Goal: Task Accomplishment & Management: Use online tool/utility

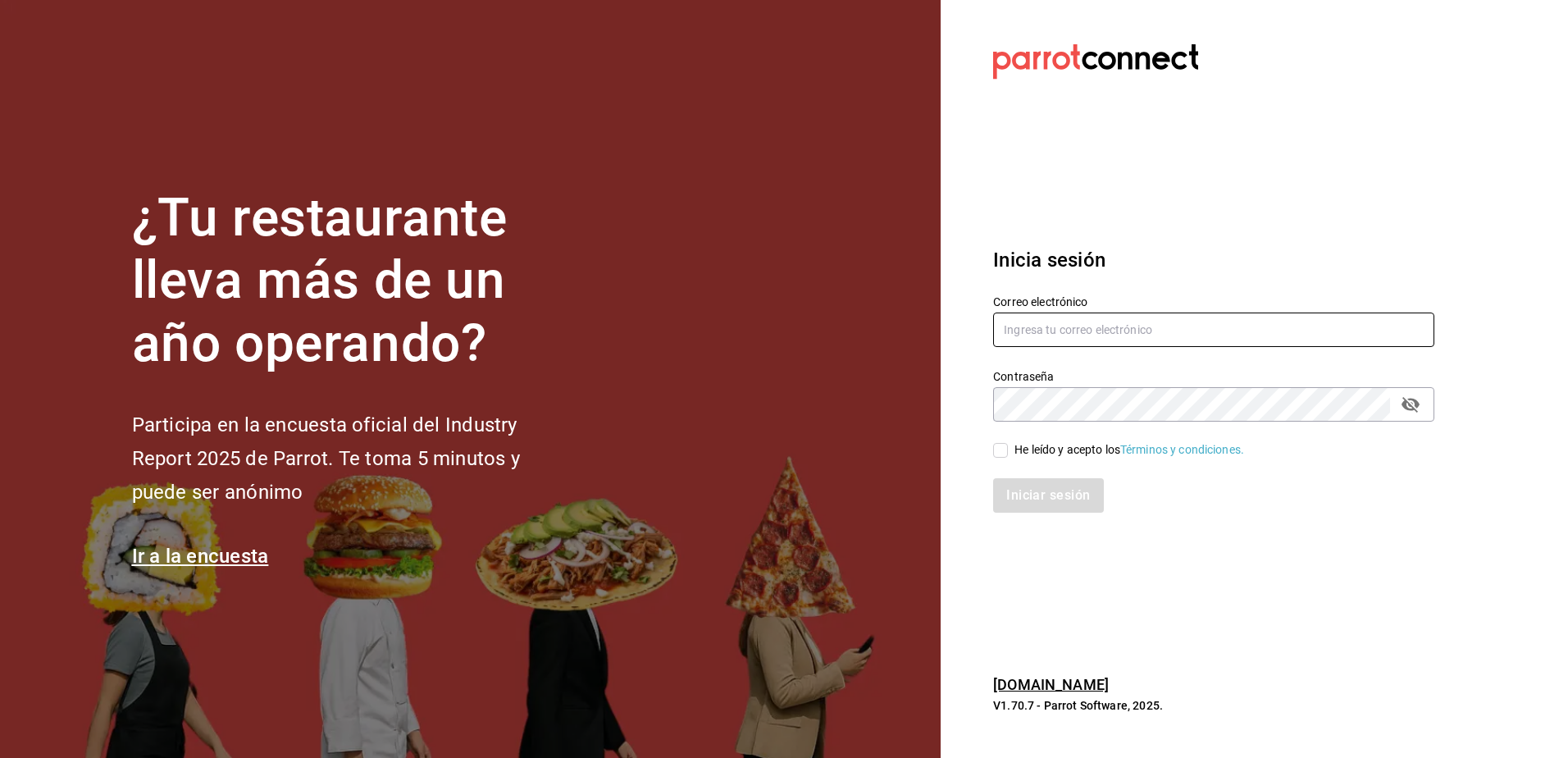
click at [1172, 334] on input "text" at bounding box center [1214, 330] width 442 height 35
type input "anyulope@outlook.com"
click at [1007, 457] on input "He leído y acepto los Términos y condiciones." at bounding box center [1000, 450] width 15 height 15
checkbox input "true"
click at [1020, 500] on button "Iniciar sesión" at bounding box center [1049, 496] width 112 height 35
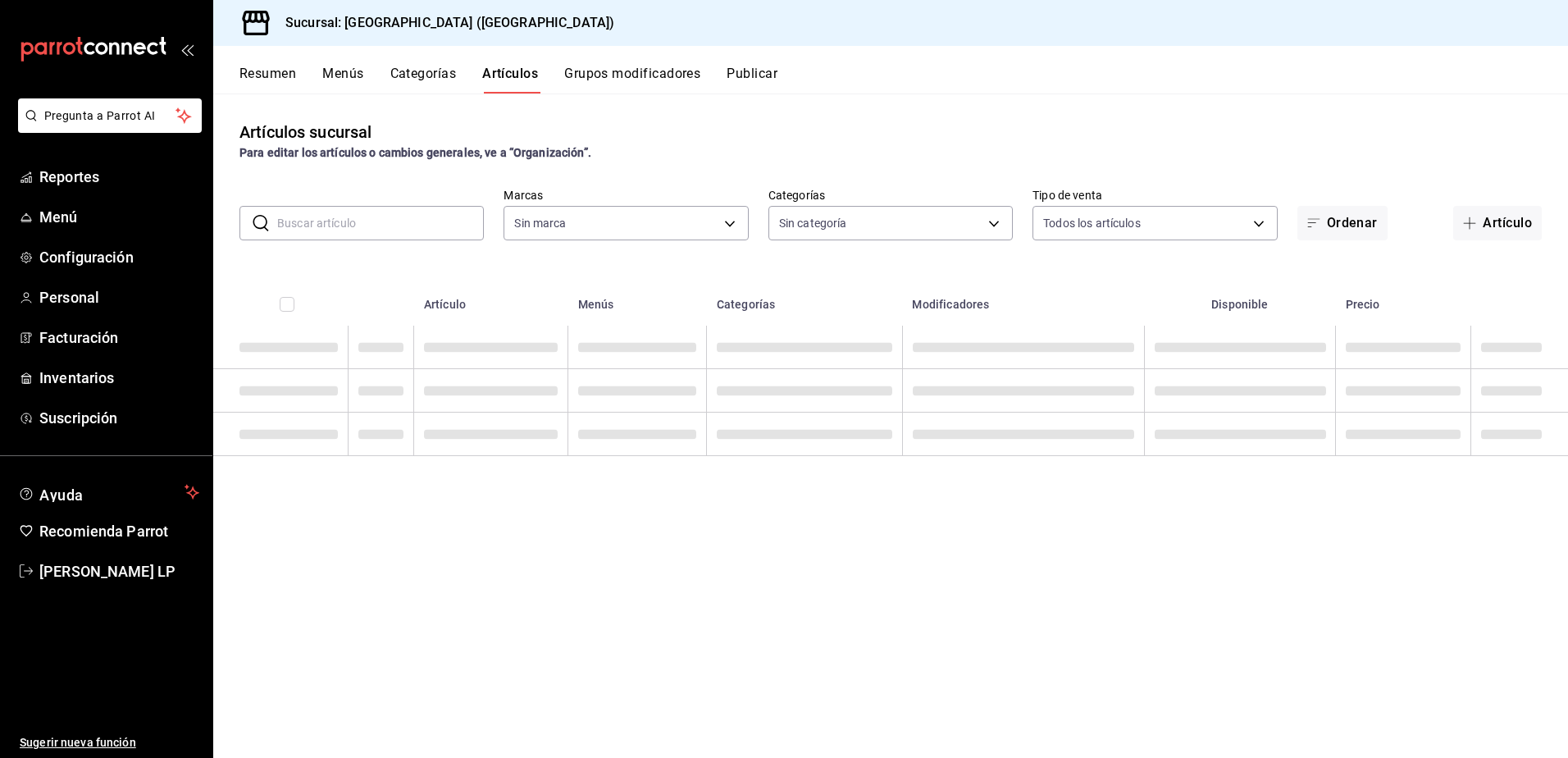
type input "c5b0ed81-af66-4c2d-afb4-f59aa1ecca2b"
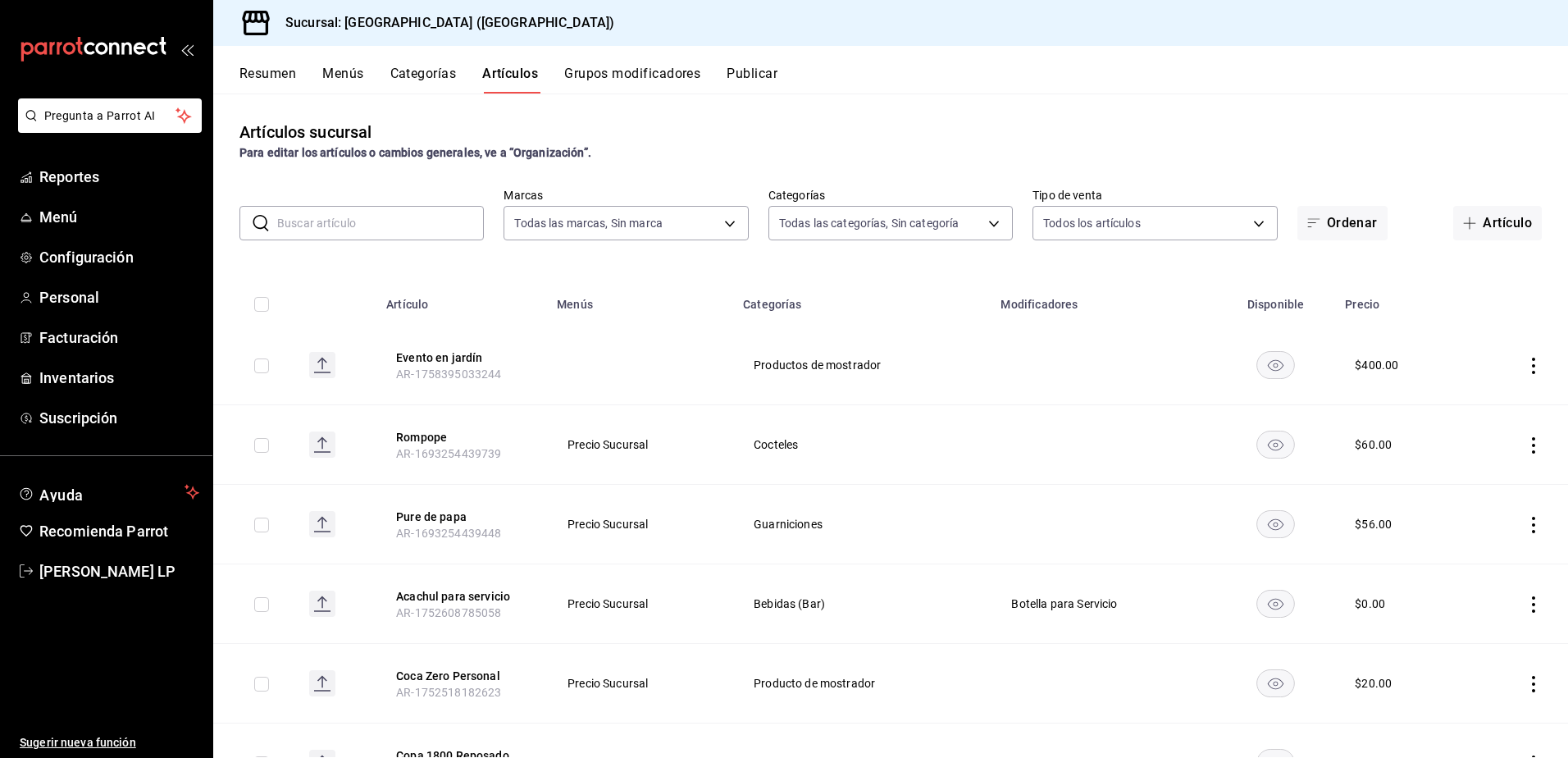
type input "8c3fc7fb-afc8-4fcf-a35f-97b25a26b173,d858cdb4-7991-4d76-a946-9f508960b44e,730af…"
click at [107, 185] on span "Reportes" at bounding box center [119, 177] width 160 height 23
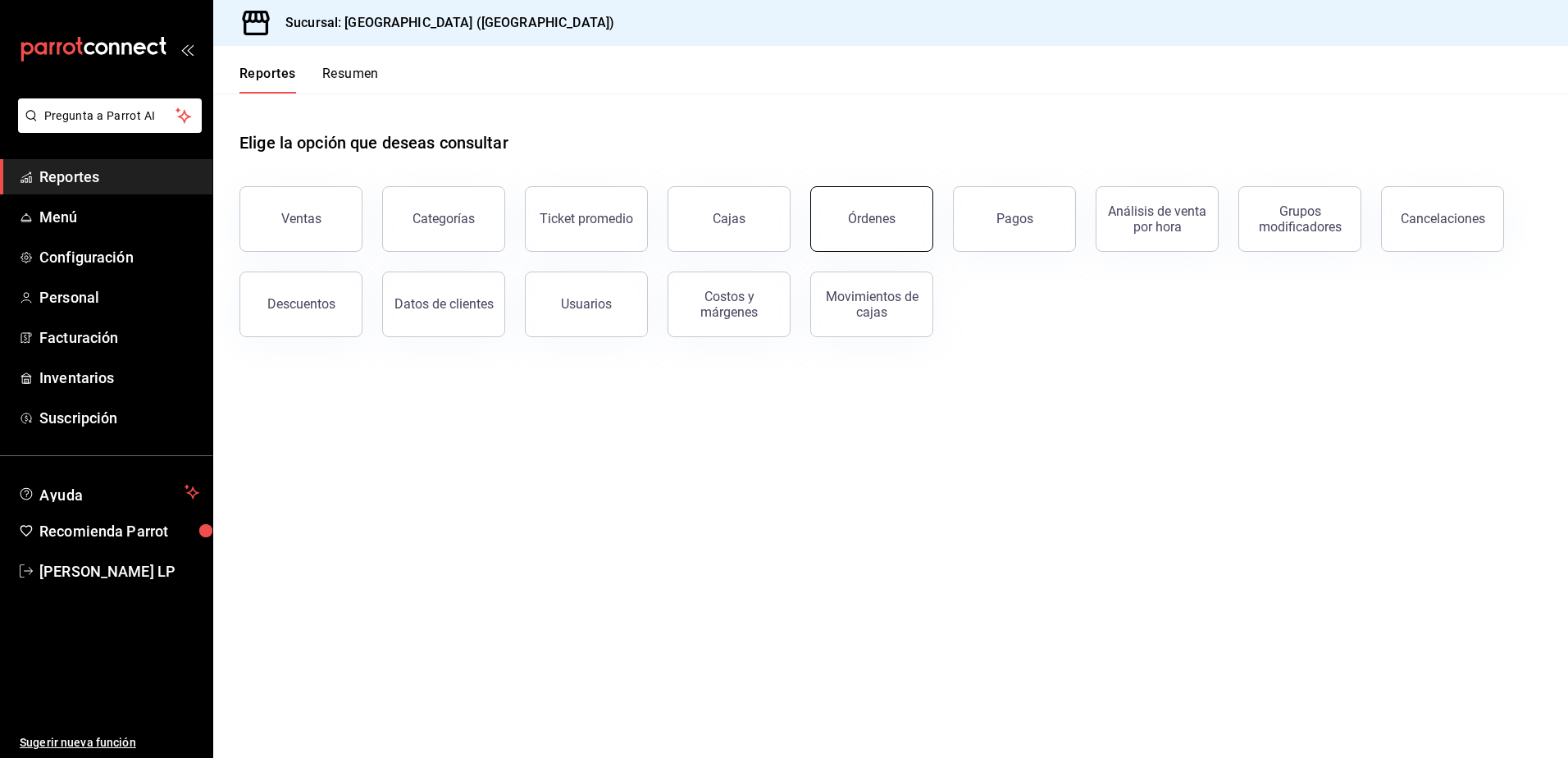
click at [886, 211] on div "Órdenes" at bounding box center [872, 218] width 48 height 16
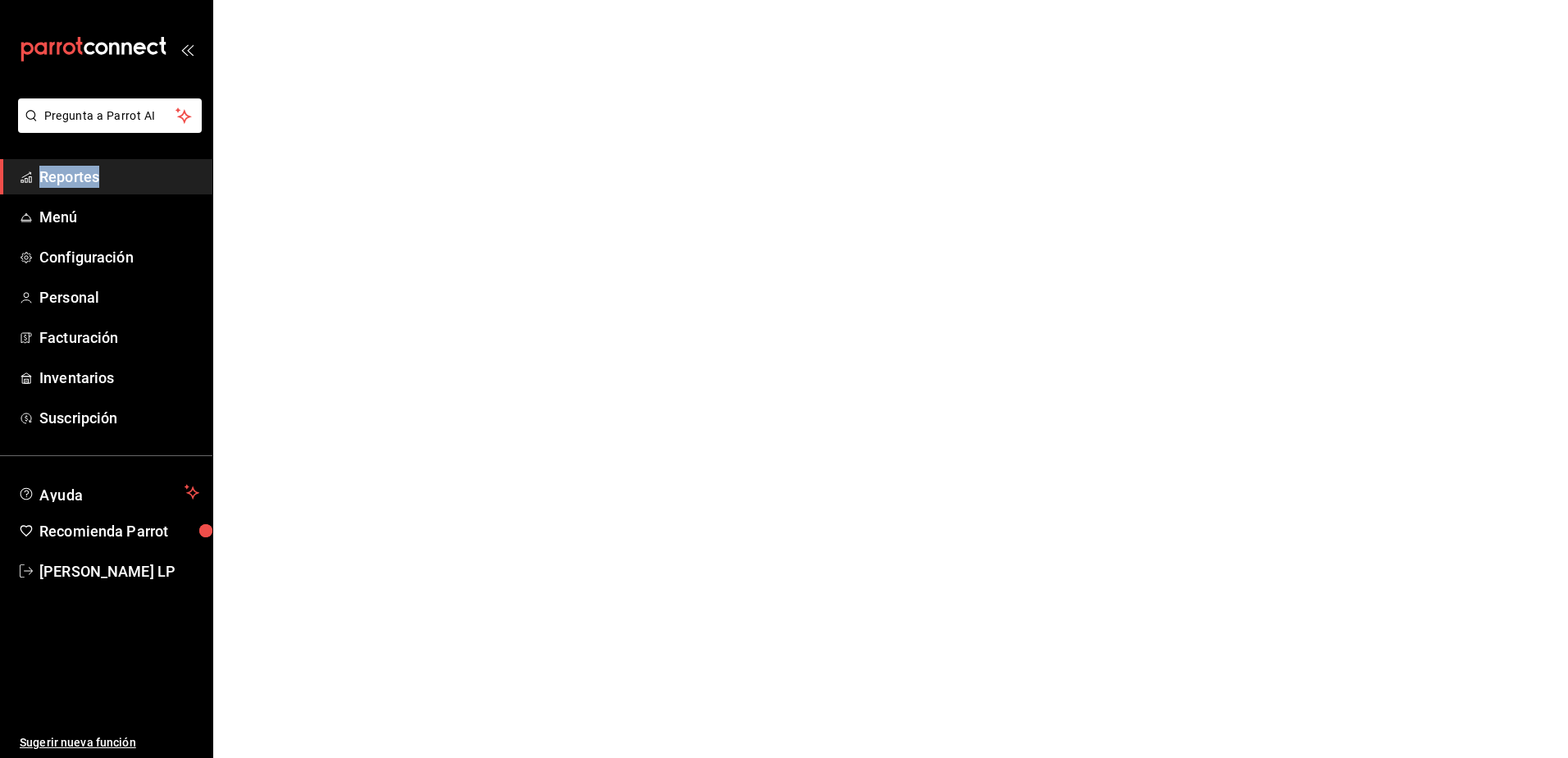
click at [886, 0] on html "Pregunta a Parrot AI Reportes Menú Configuración Personal Facturación Inventari…" at bounding box center [784, 0] width 1568 height 0
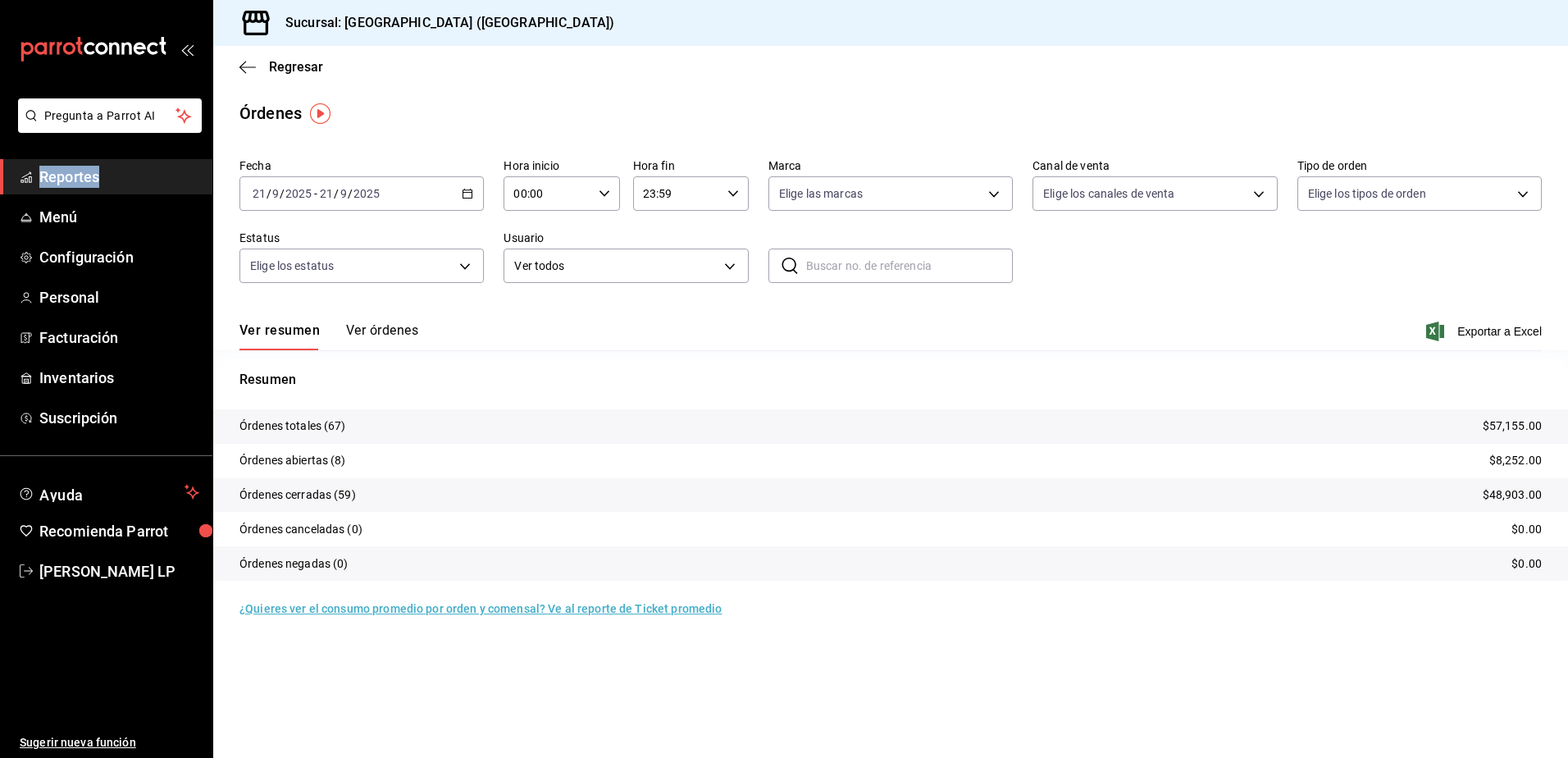
drag, startPoint x: 390, startPoint y: 328, endPoint x: 390, endPoint y: 339, distance: 11.0
click at [390, 337] on button "Ver órdenes" at bounding box center [382, 336] width 72 height 28
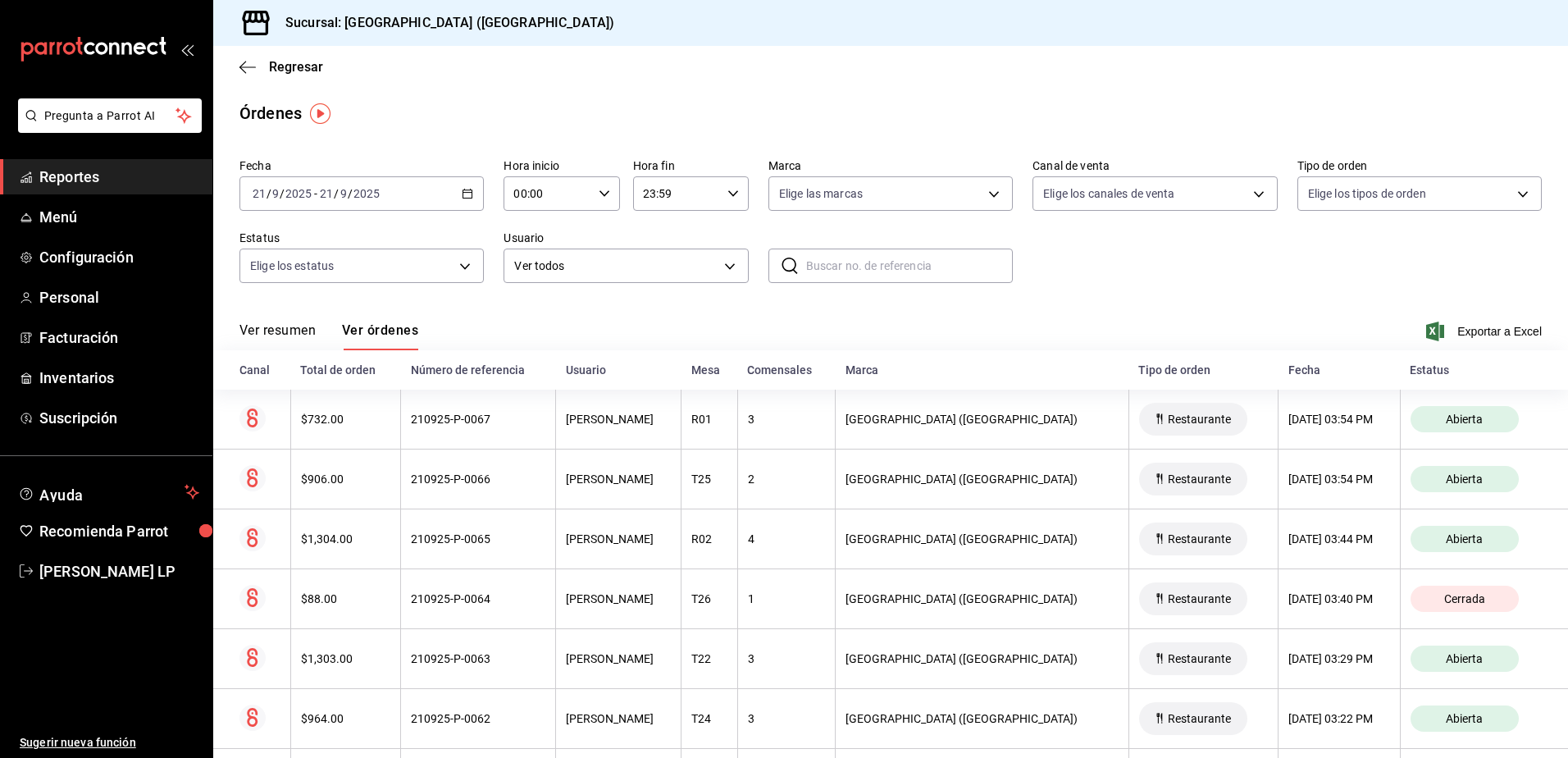
click at [465, 199] on div "[DATE] [DATE] - [DATE] [DATE]" at bounding box center [362, 194] width 244 height 35
click at [313, 433] on span "Rango de fechas" at bounding box center [317, 428] width 127 height 17
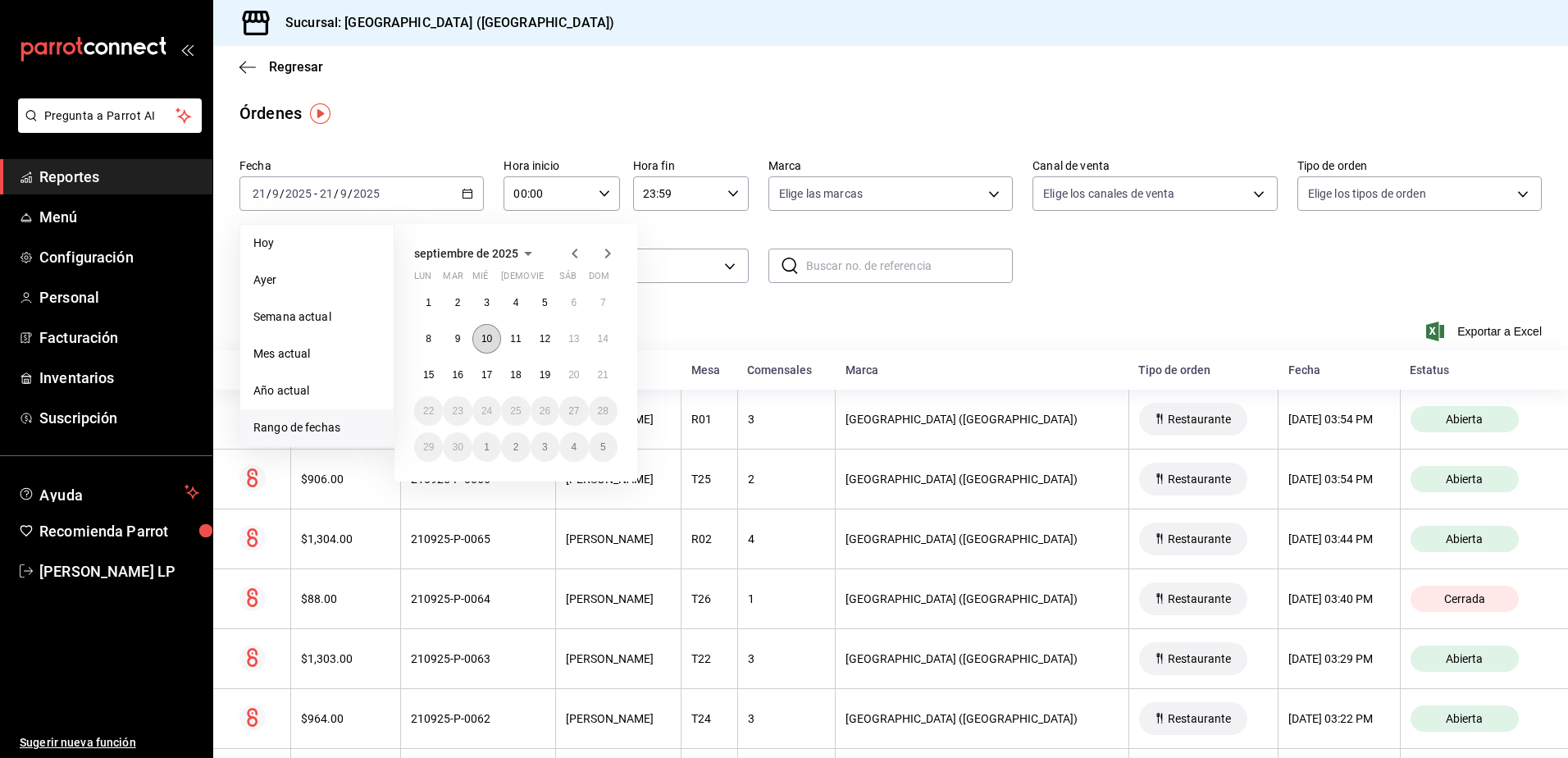
click at [481, 338] on abbr "10" at bounding box center [487, 339] width 10 height 11
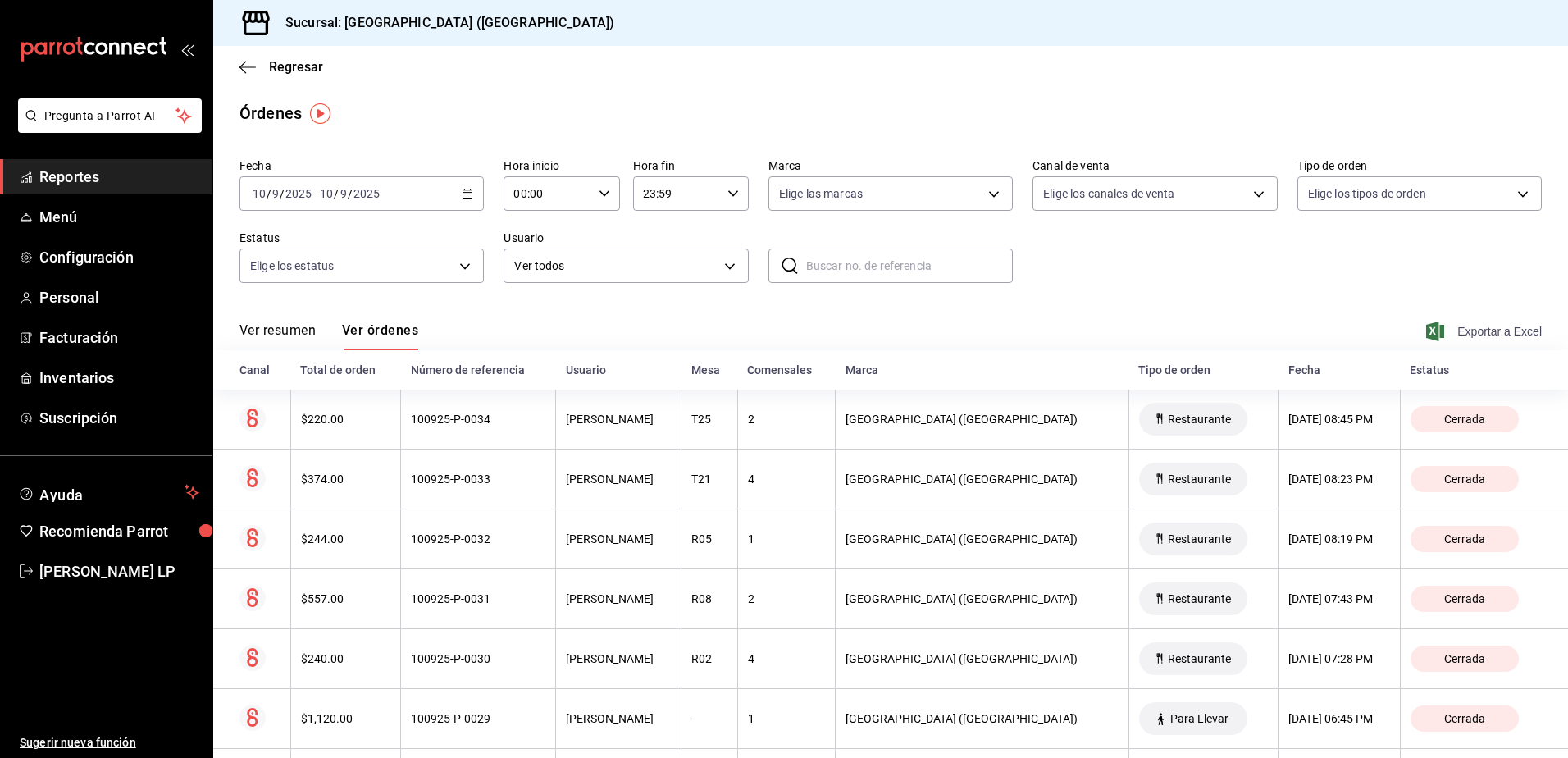
click at [1505, 330] on span "Exportar a Excel" at bounding box center [1486, 331] width 113 height 20
click at [92, 568] on span "[PERSON_NAME] LP" at bounding box center [119, 572] width 160 height 23
